Goal: Navigation & Orientation: Find specific page/section

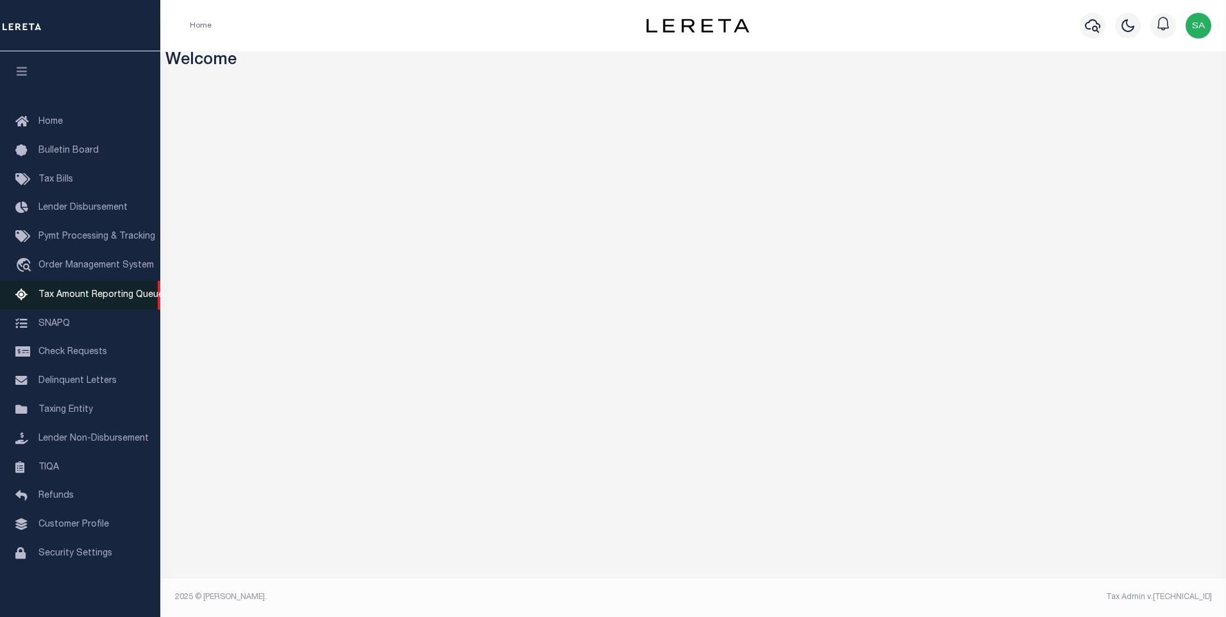
click at [81, 297] on span "Tax Amount Reporting Queue" at bounding box center [100, 294] width 125 height 9
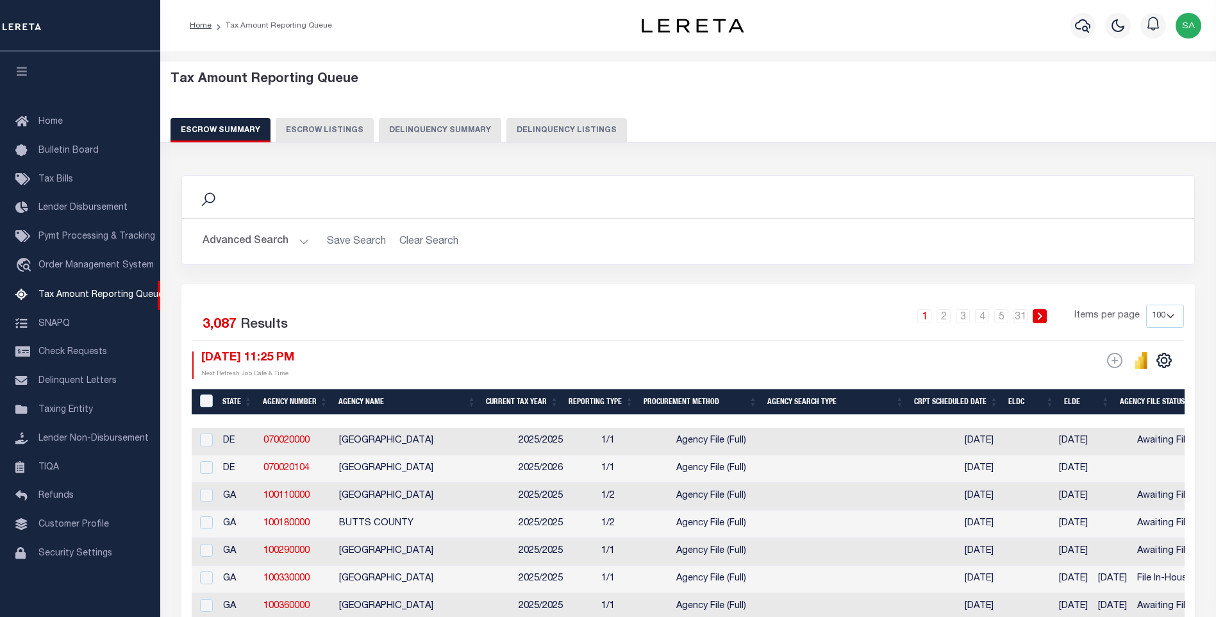
select select "100"
click at [42, 471] on span "TIQA" at bounding box center [48, 466] width 21 height 9
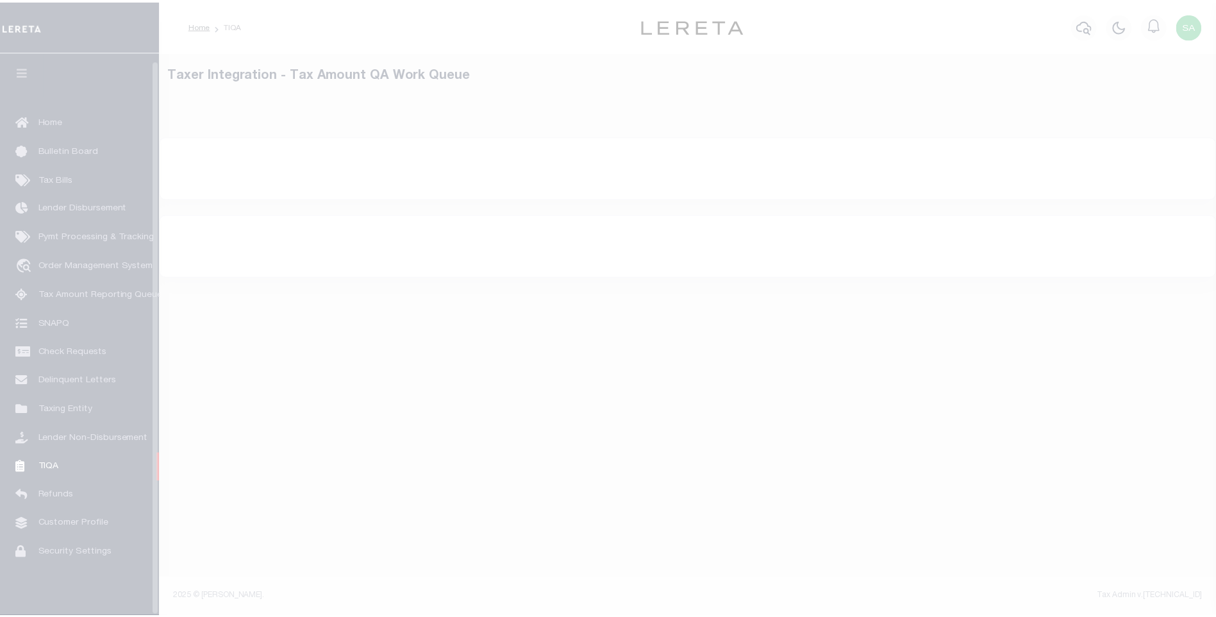
scroll to position [8, 0]
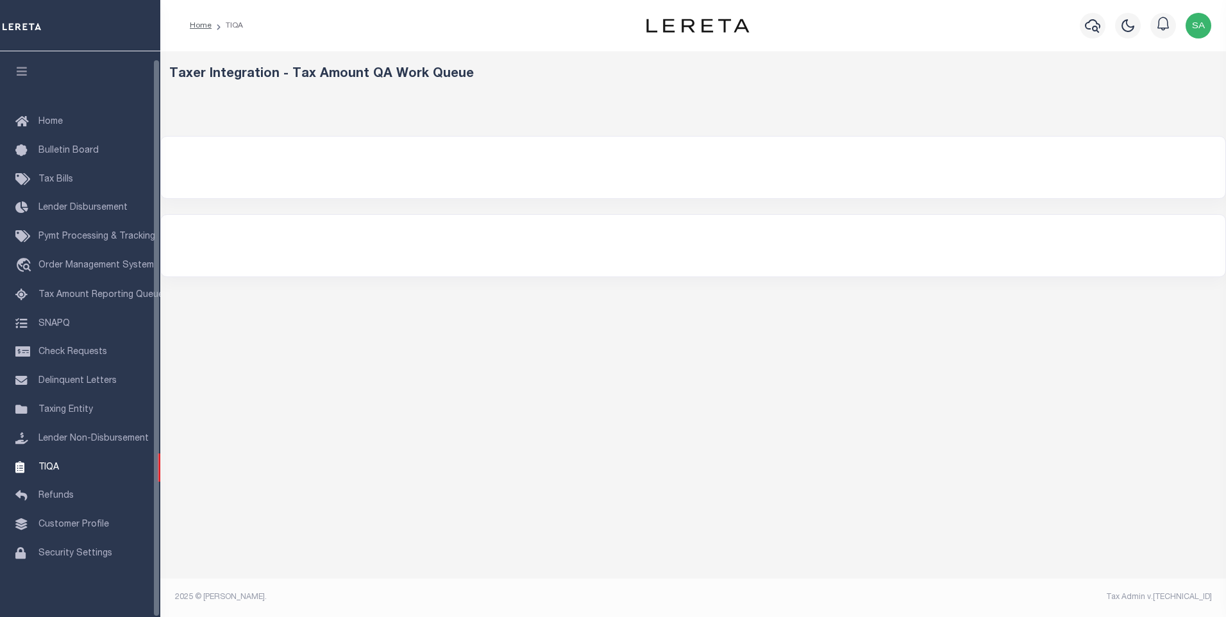
select select "200"
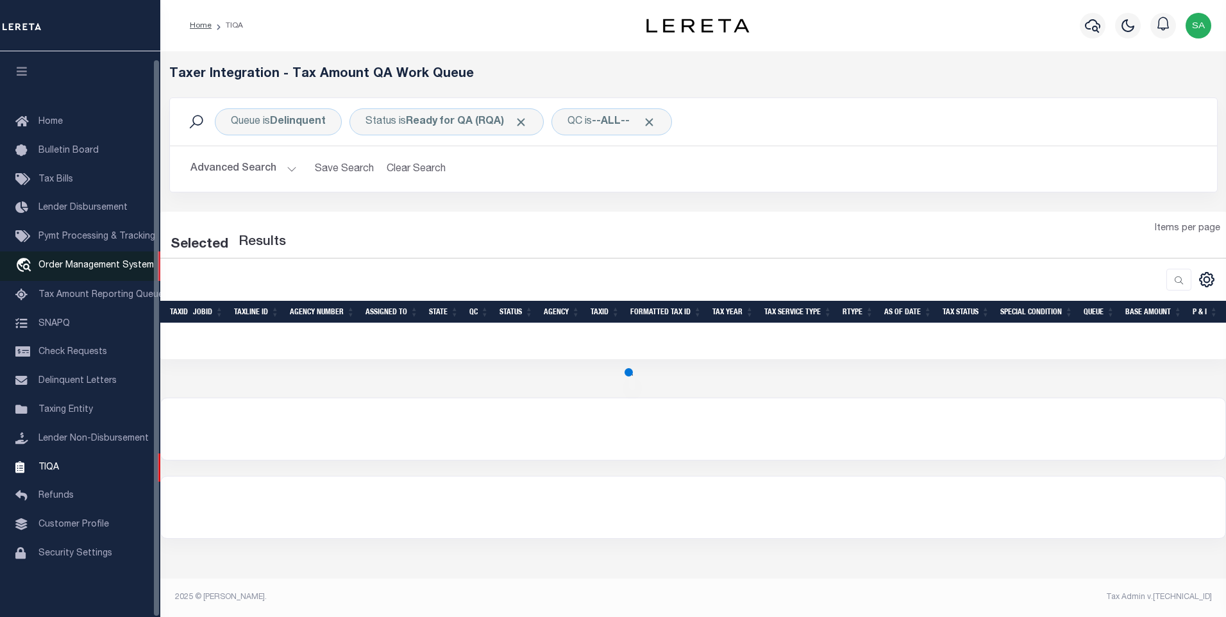
select select "200"
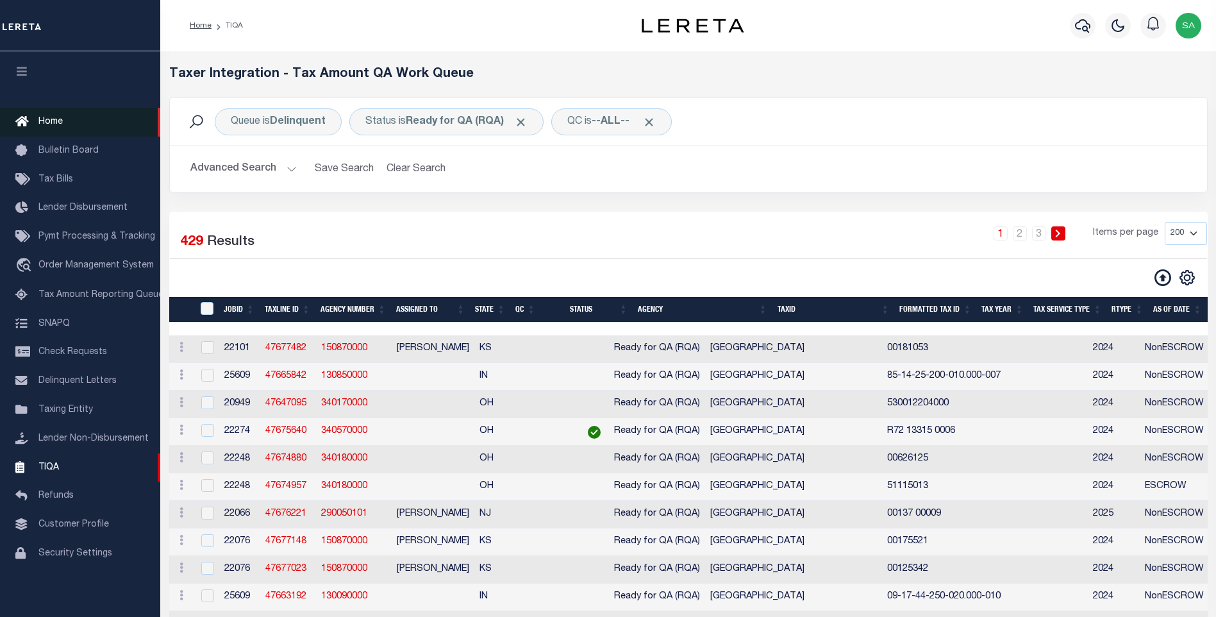
click at [52, 117] on span "Home" at bounding box center [50, 121] width 24 height 9
